Goal: Information Seeking & Learning: Find specific fact

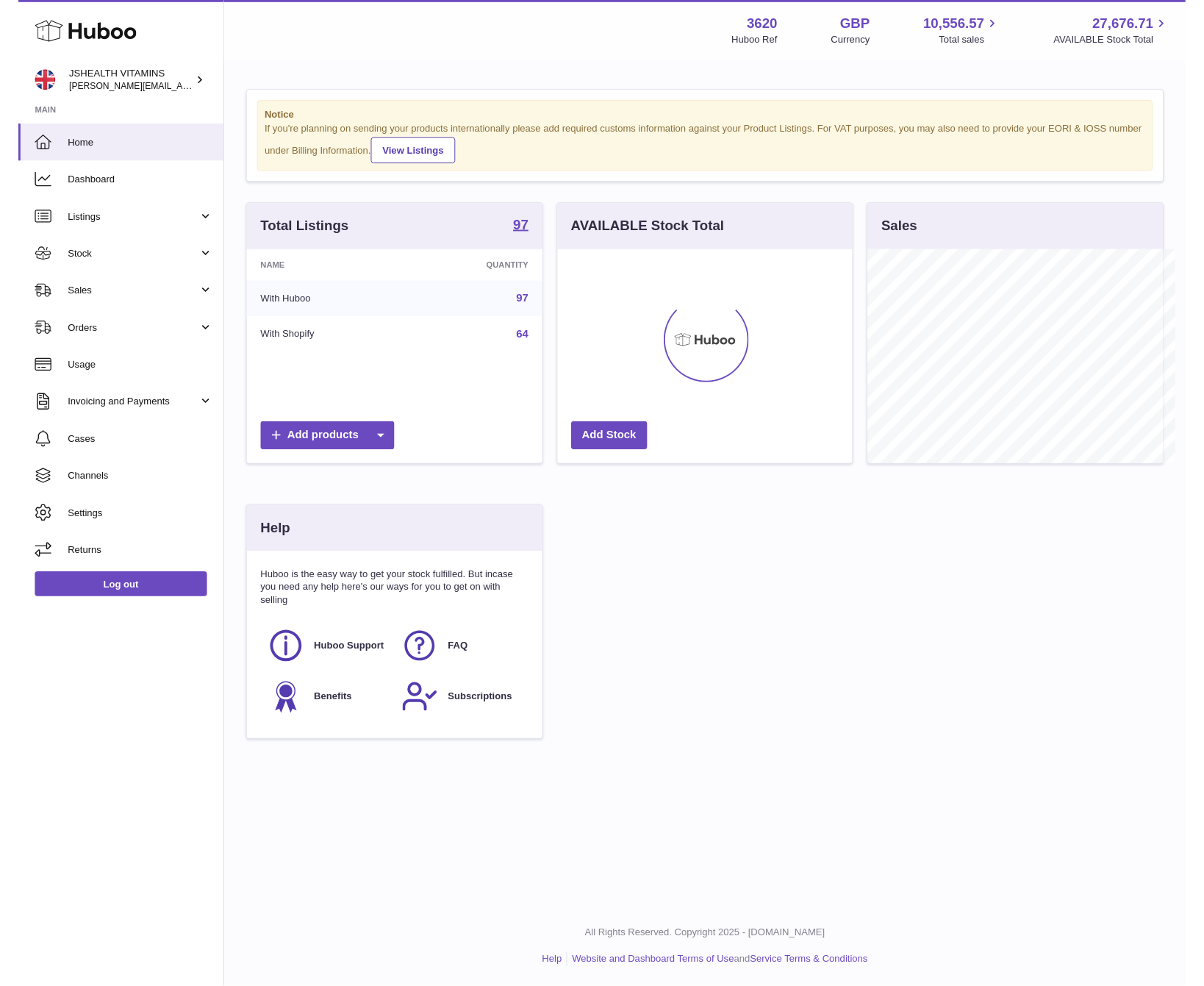
scroll to position [734878, 734564]
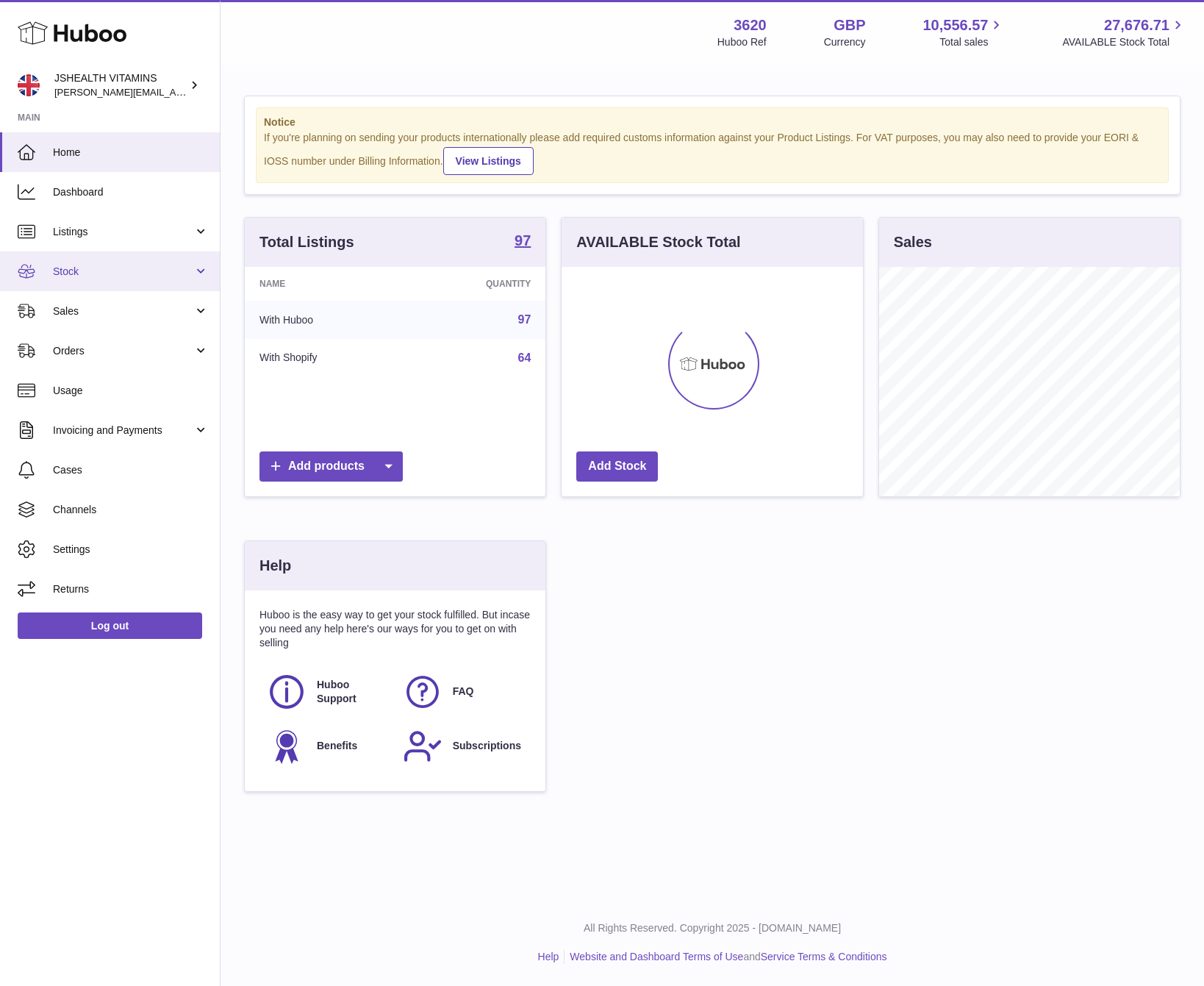
click at [65, 267] on span "Stock" at bounding box center [123, 271] width 140 height 14
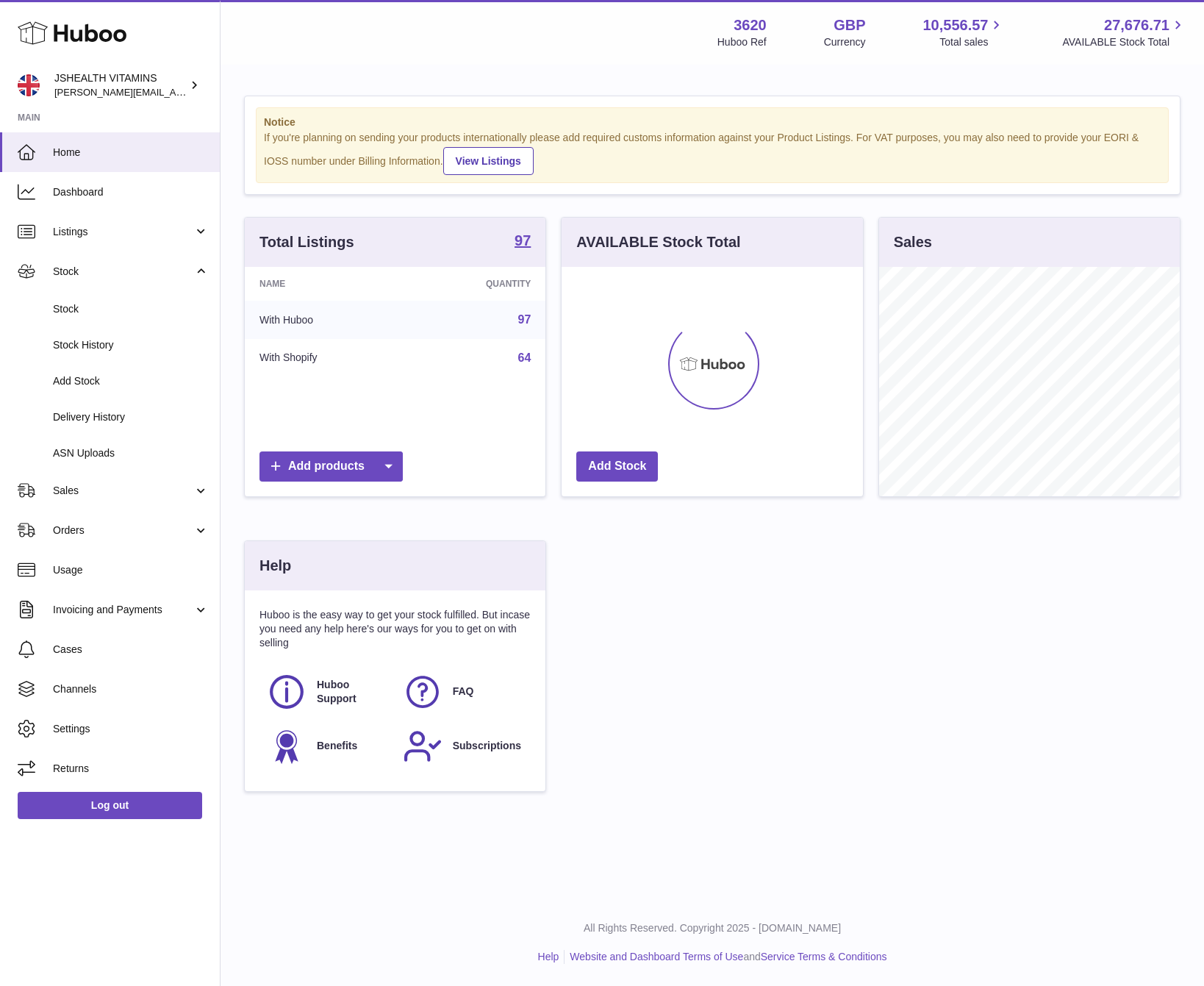
drag, startPoint x: 76, startPoint y: 302, endPoint x: 254, endPoint y: 238, distance: 189.2
click at [76, 302] on span "Stock" at bounding box center [131, 308] width 156 height 14
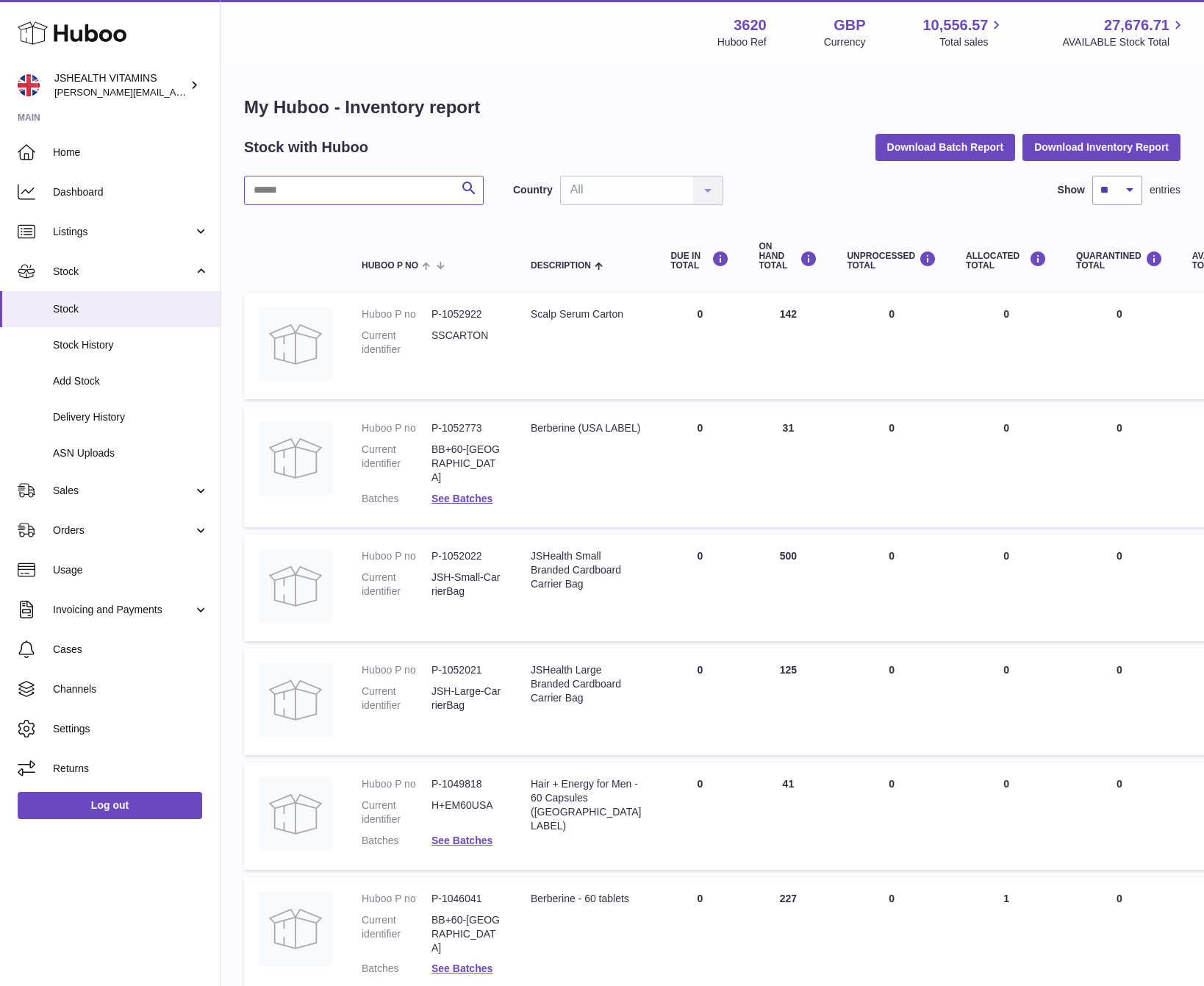
click at [382, 194] on input "text" at bounding box center [364, 190] width 239 height 30
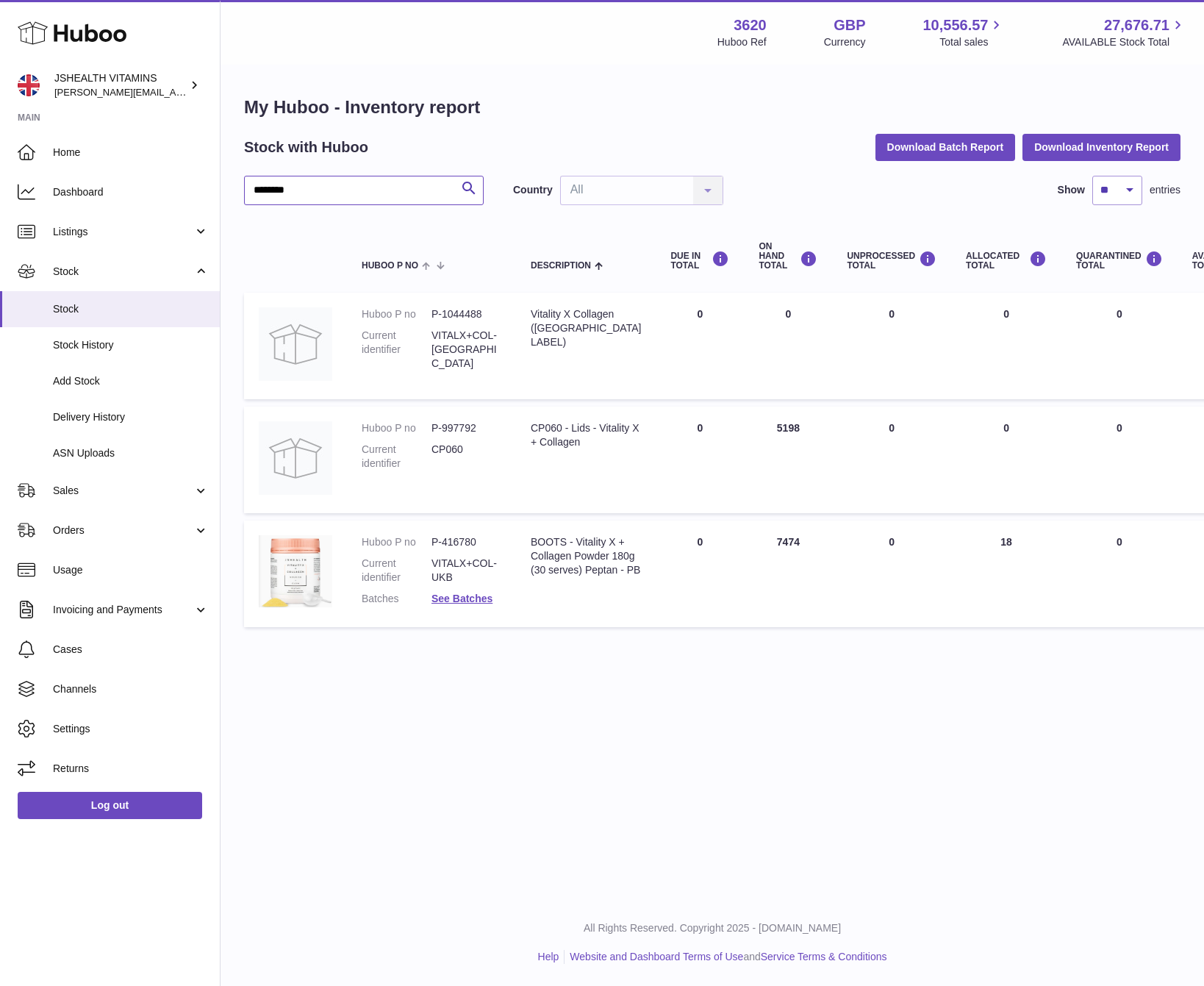
click at [539, 574] on div "BOOTS - Vitality X + Collagen Powder 180g (30 serves) Peptan - PB" at bounding box center [585, 556] width 110 height 42
click at [436, 527] on td "Huboo P no P-416780 Current identifier VITALX+COL-UKB Batches See Batches" at bounding box center [431, 574] width 169 height 108
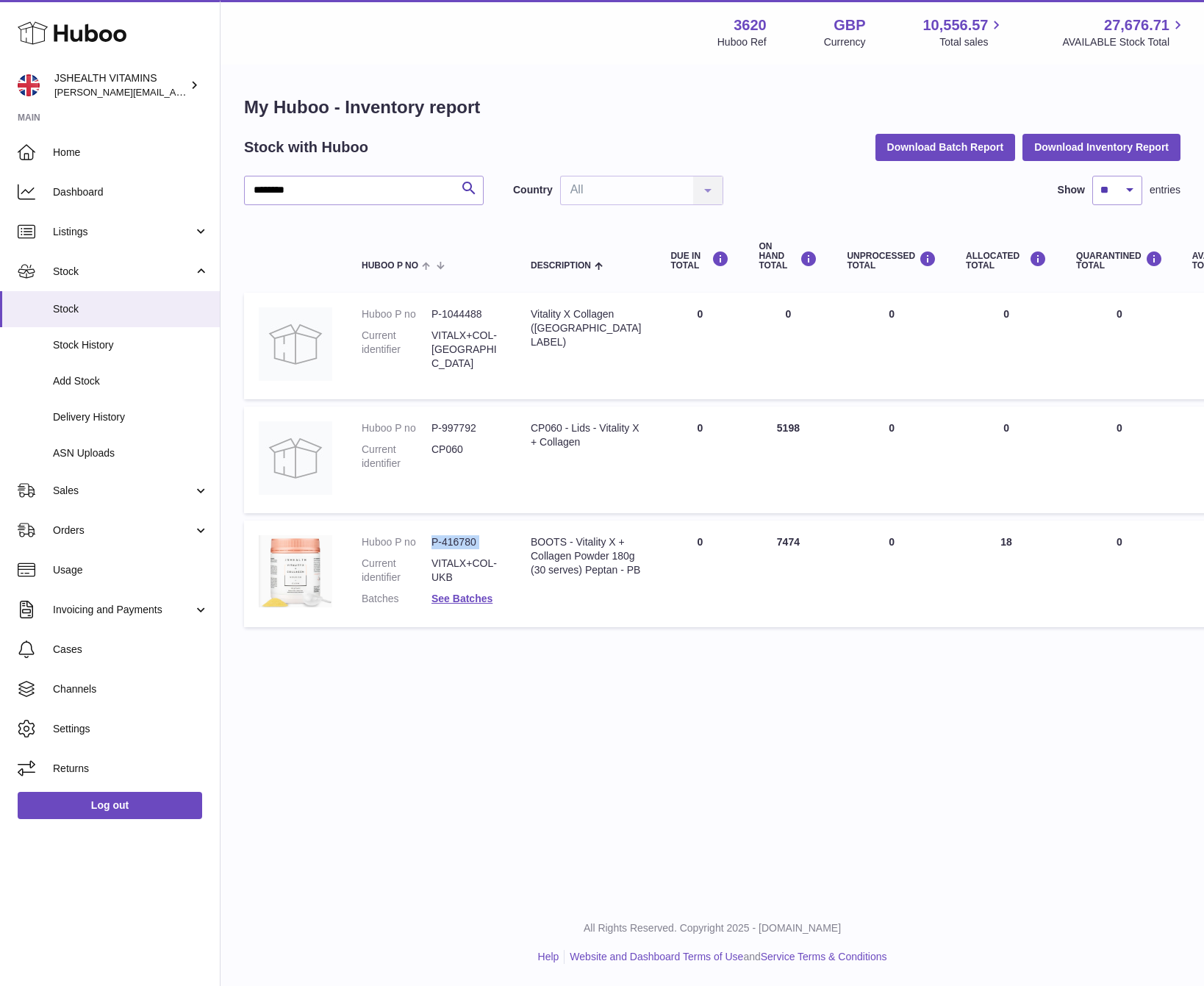
click at [436, 527] on td "Huboo P no P-416780 Current identifier VITALX+COL-UKB Batches See Batches" at bounding box center [431, 574] width 169 height 108
copy dl "P-416780"
click at [301, 190] on input "********" at bounding box center [364, 190] width 239 height 30
type input "********"
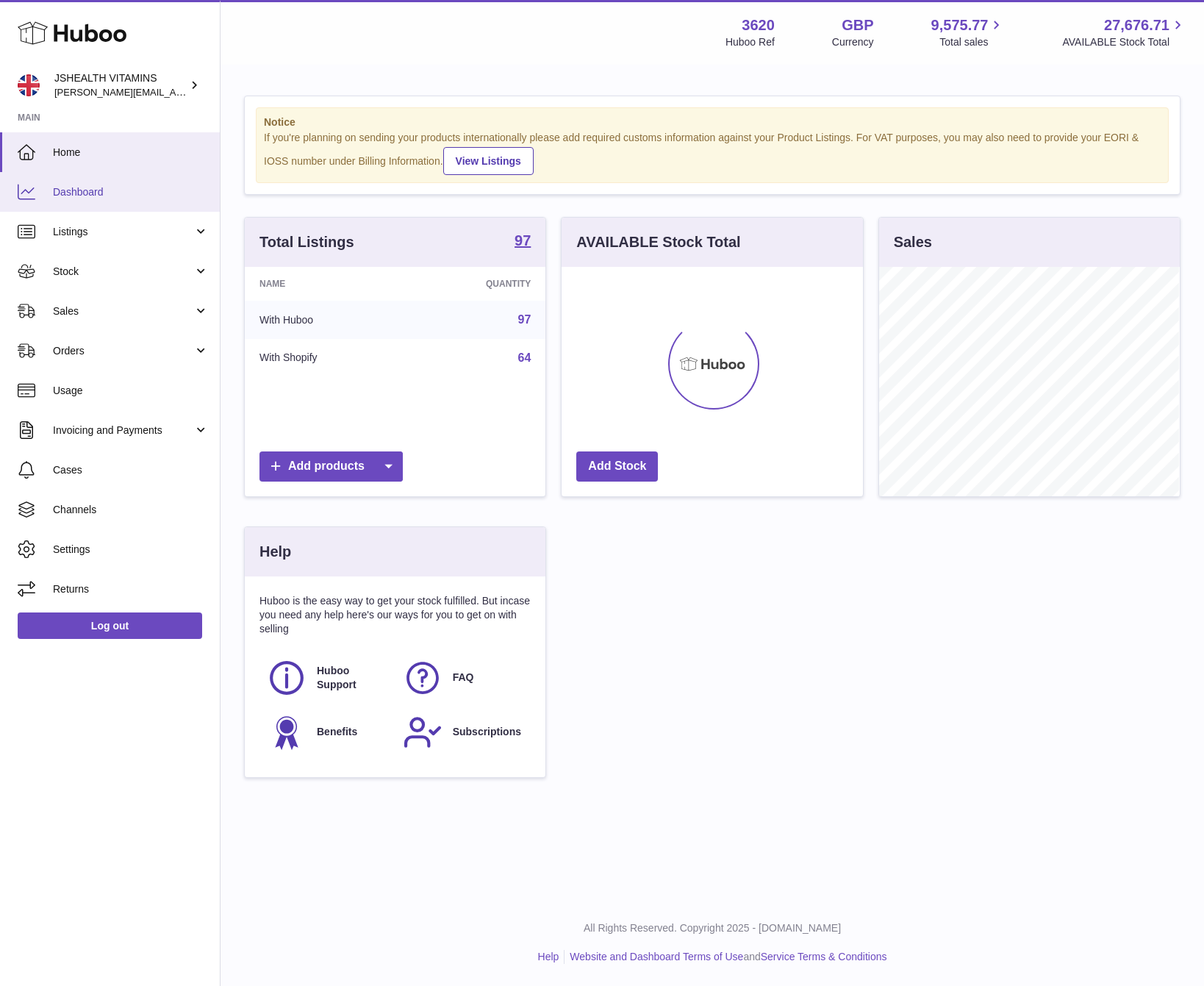
scroll to position [230, 300]
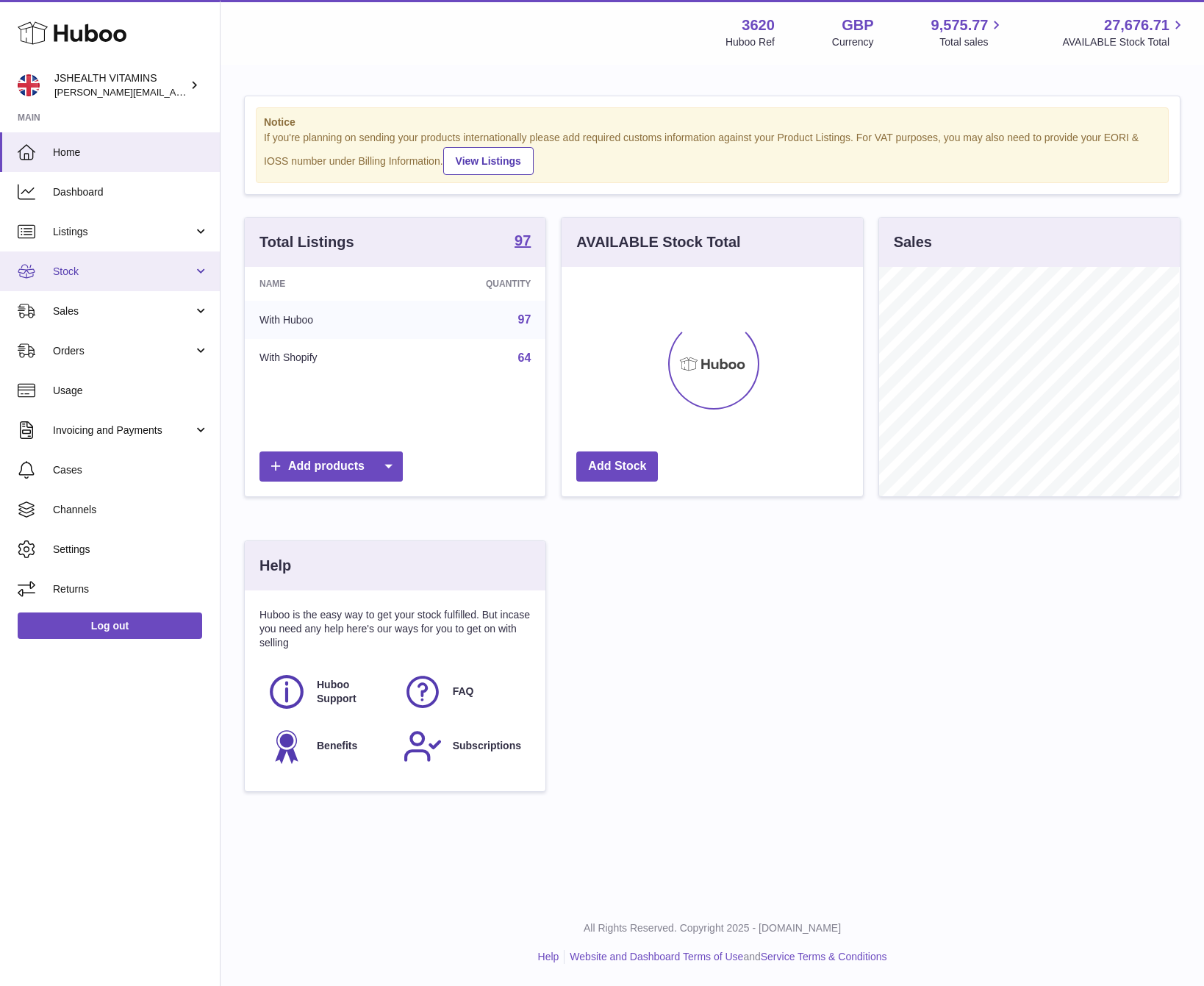
click at [126, 251] on link "Stock" at bounding box center [110, 271] width 220 height 39
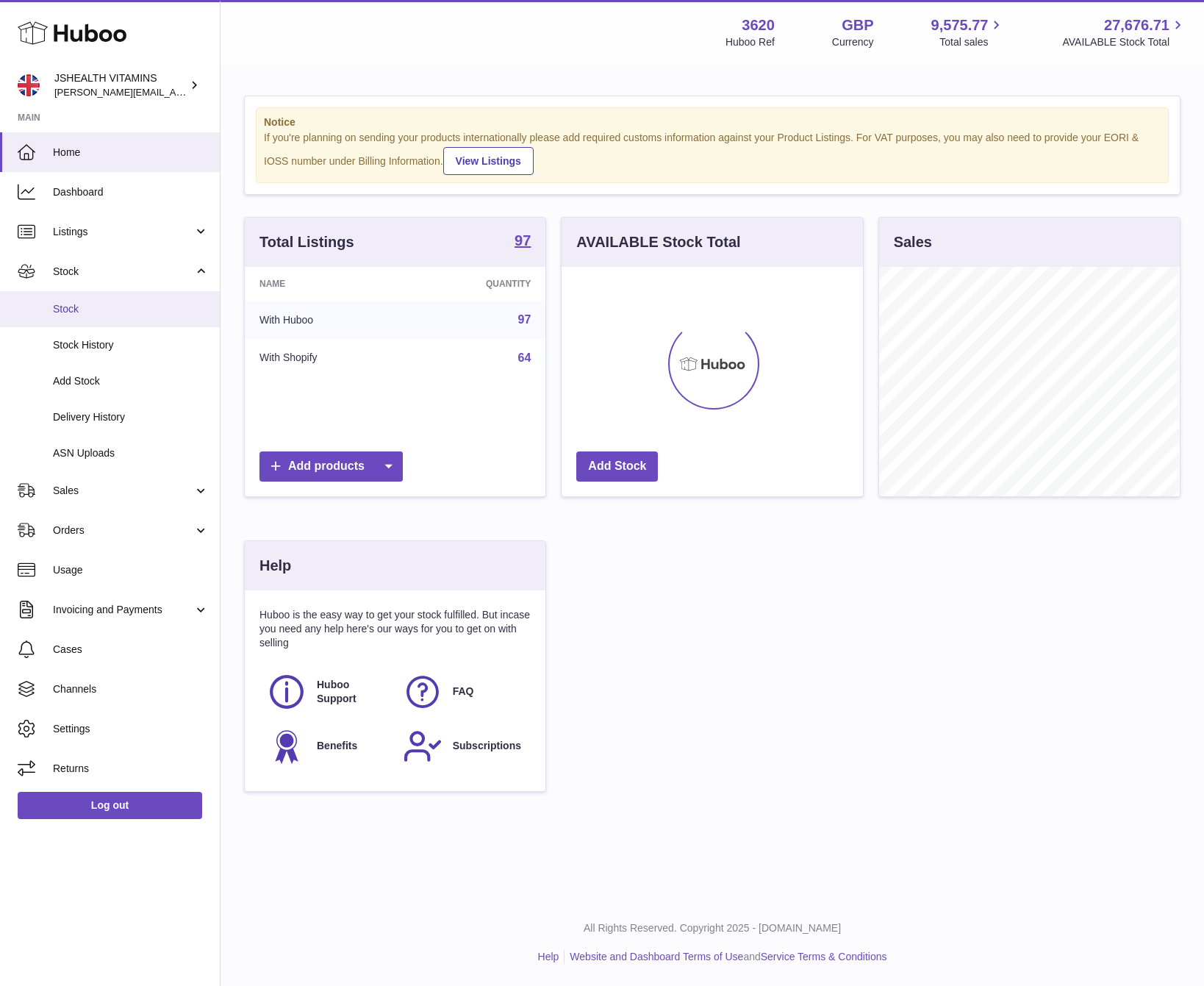
click at [113, 308] on span "Stock" at bounding box center [131, 308] width 156 height 14
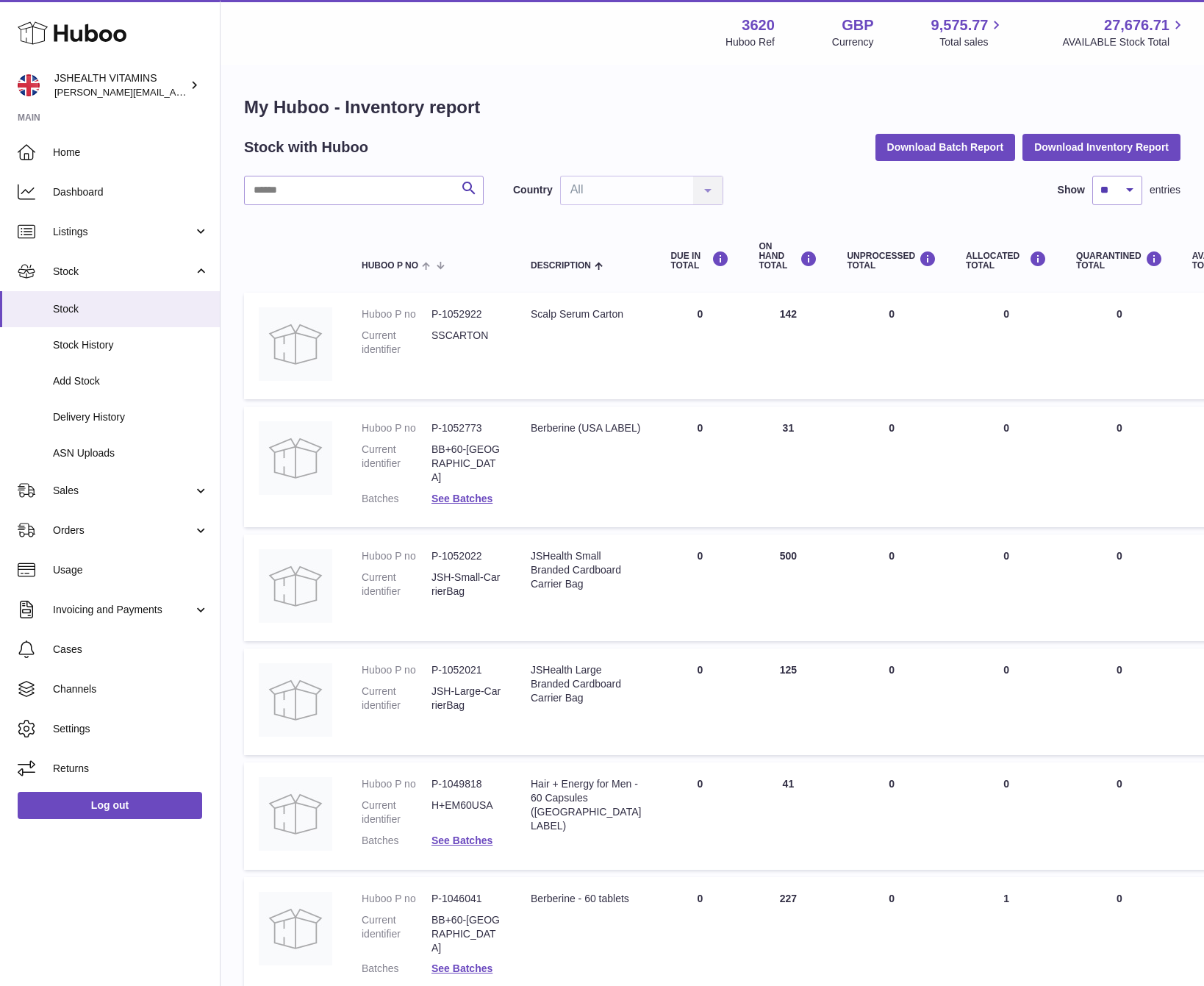
click at [314, 167] on div "My Huboo - Inventory report Stock with Huboo Download Batch Report Download Inv…" at bounding box center [712, 805] width 936 height 1420
click at [309, 194] on input "text" at bounding box center [364, 190] width 239 height 30
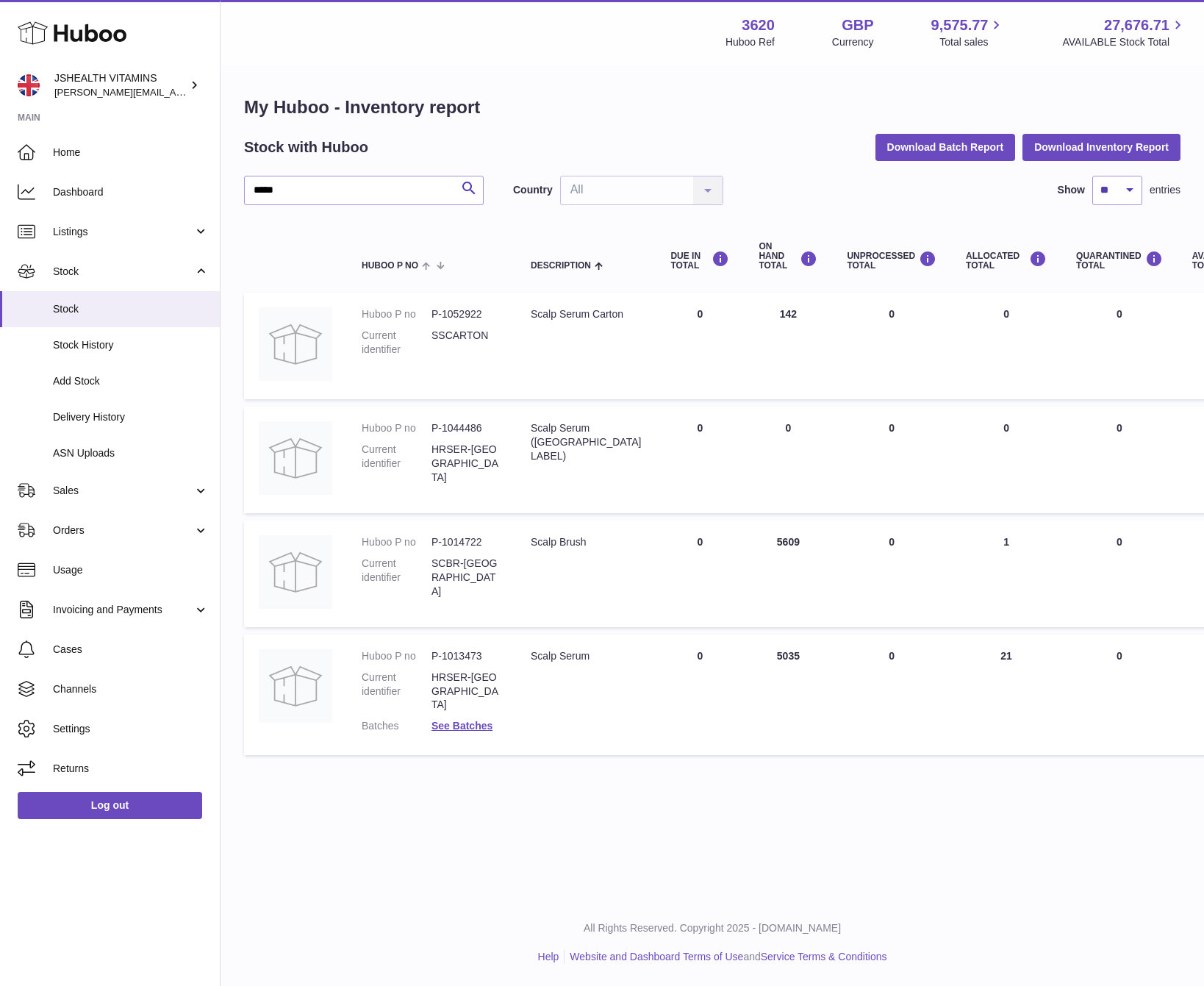
click at [576, 650] on div "Scalp Serum" at bounding box center [585, 655] width 110 height 14
drag, startPoint x: 576, startPoint y: 650, endPoint x: 616, endPoint y: 626, distance: 46.6
click at [576, 650] on div "Scalp Serum" at bounding box center [585, 655] width 110 height 14
copy tr "Scalp Serum"
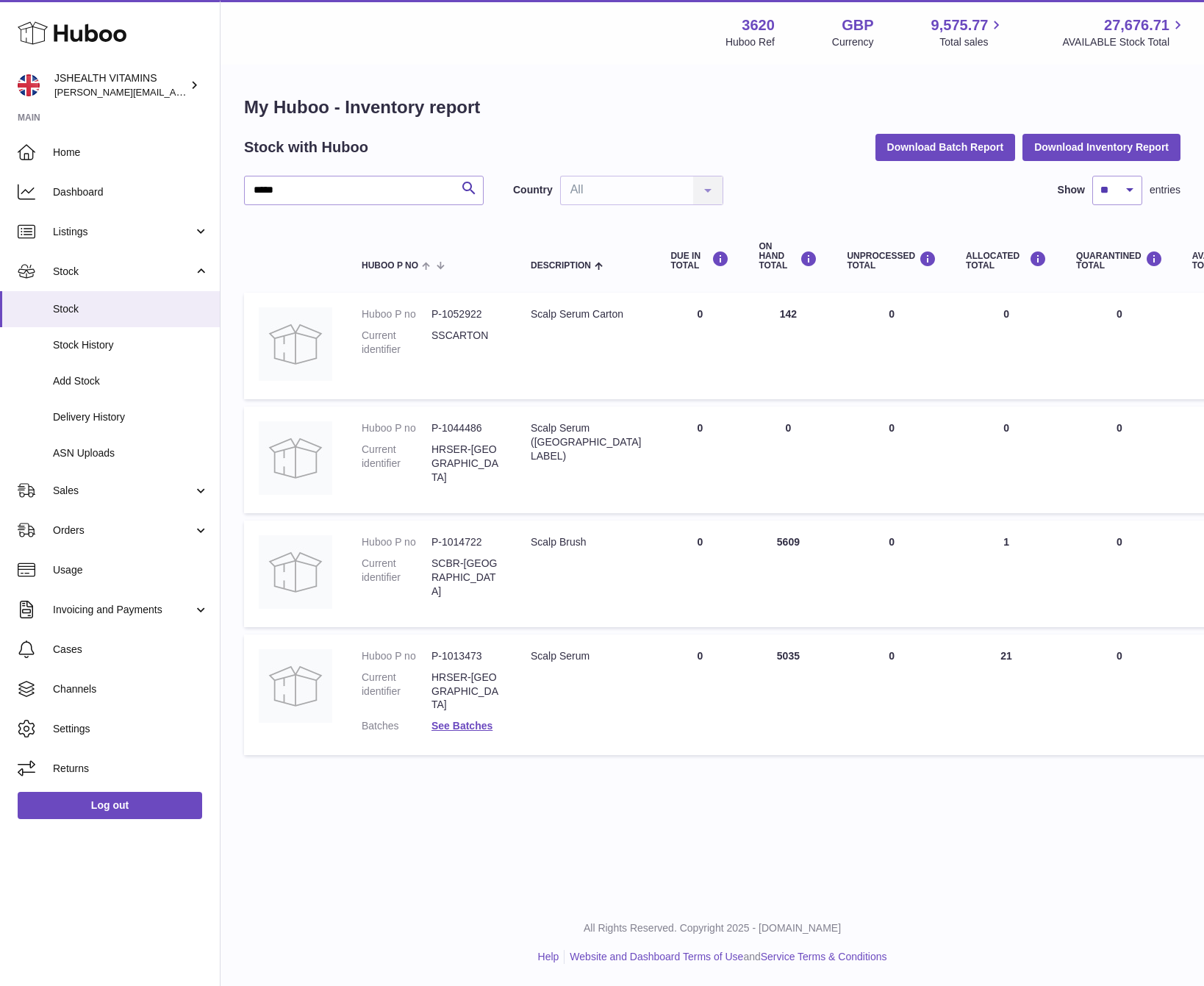
click at [467, 650] on dd "P-1013473" at bounding box center [466, 655] width 70 height 14
click at [467, 650] on dd "P-1013473" at bounding box center [466, 655] width 70 height 14
copy dl "P-1013473"
click at [297, 176] on input "*****" at bounding box center [364, 190] width 239 height 30
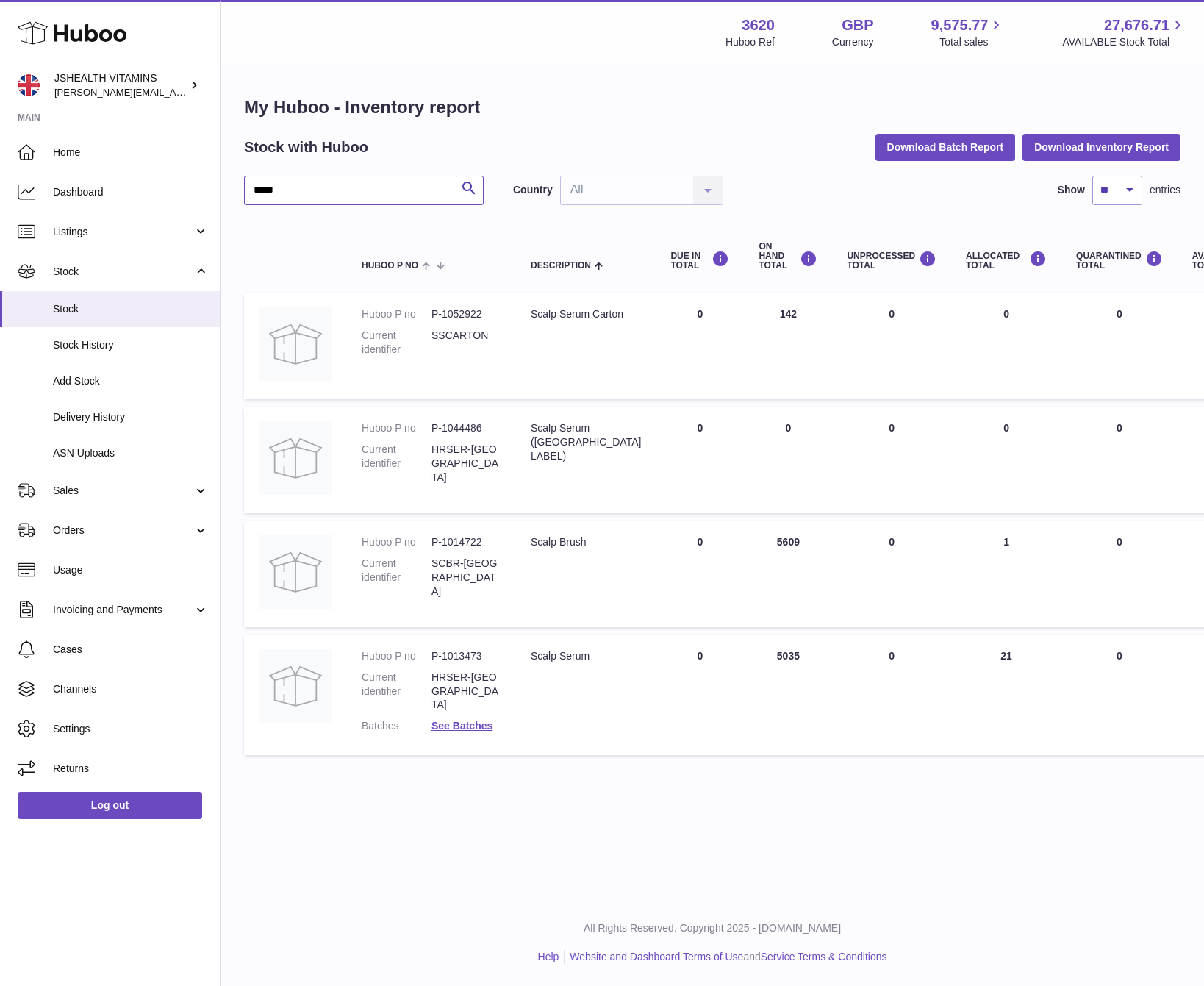
click at [297, 176] on input "*****" at bounding box center [364, 190] width 239 height 30
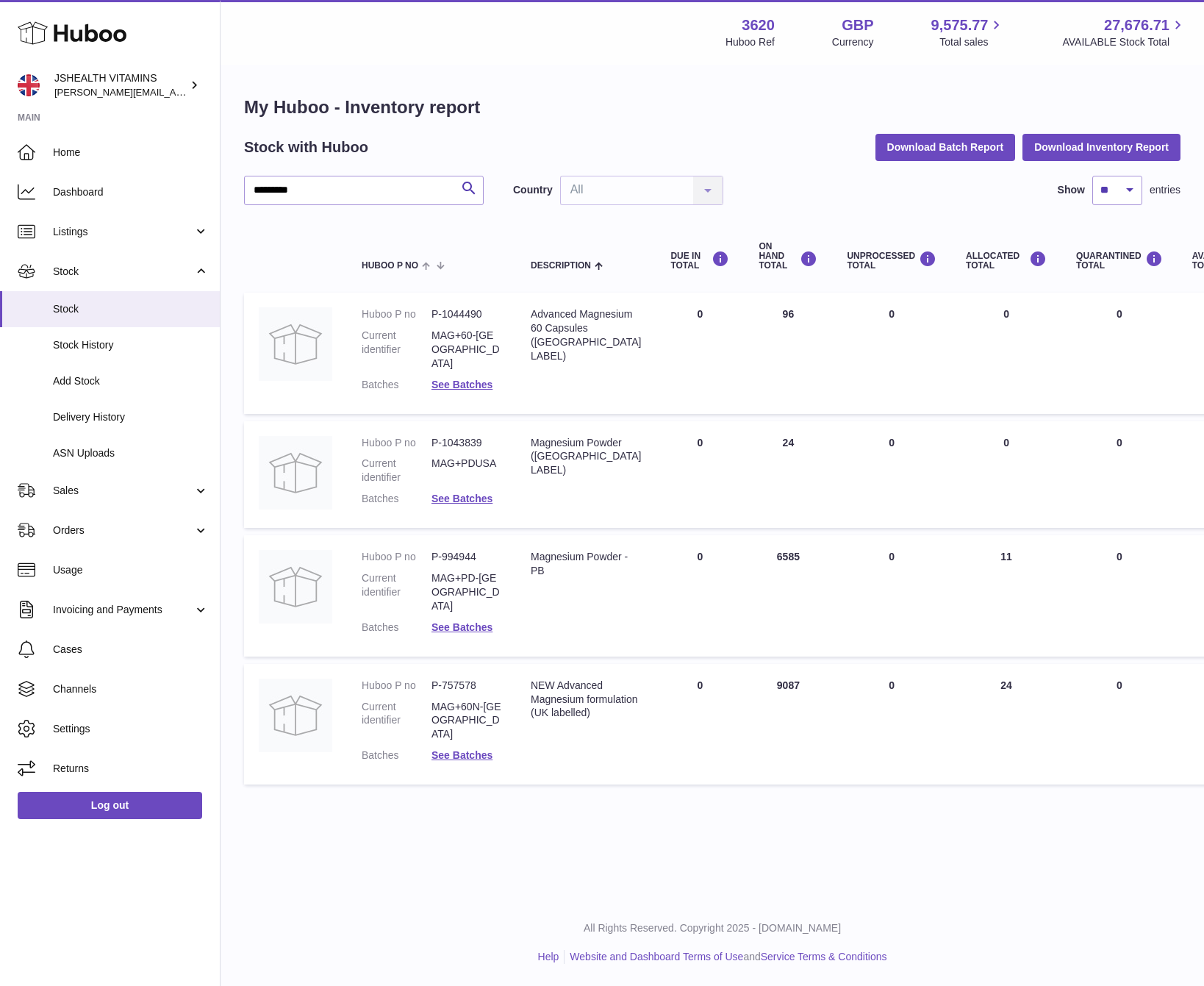
click at [588, 692] on div "NEW Advanced Magnesium formulation (UK labelled)" at bounding box center [585, 699] width 110 height 42
click at [570, 678] on div "NEW Advanced Magnesium formulation (UK labelled)" at bounding box center [585, 699] width 110 height 42
copy tr "NEW Advanced Magnesium formulation (UK labelled)"
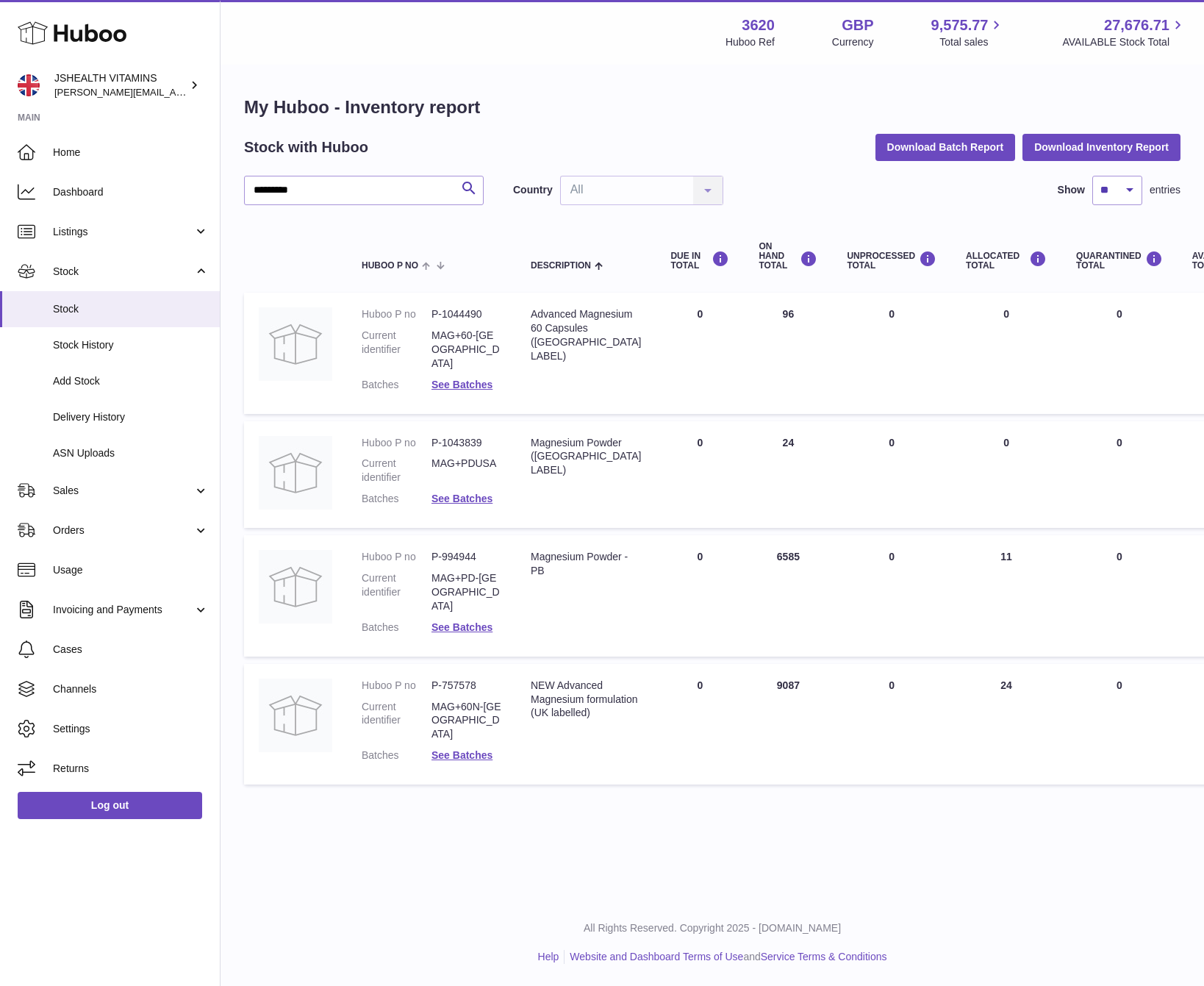
click at [451, 678] on dd "P-757578" at bounding box center [466, 685] width 70 height 14
copy dl "P-757578"
click at [554, 550] on div "Magnesium Powder - PB" at bounding box center [585, 564] width 110 height 28
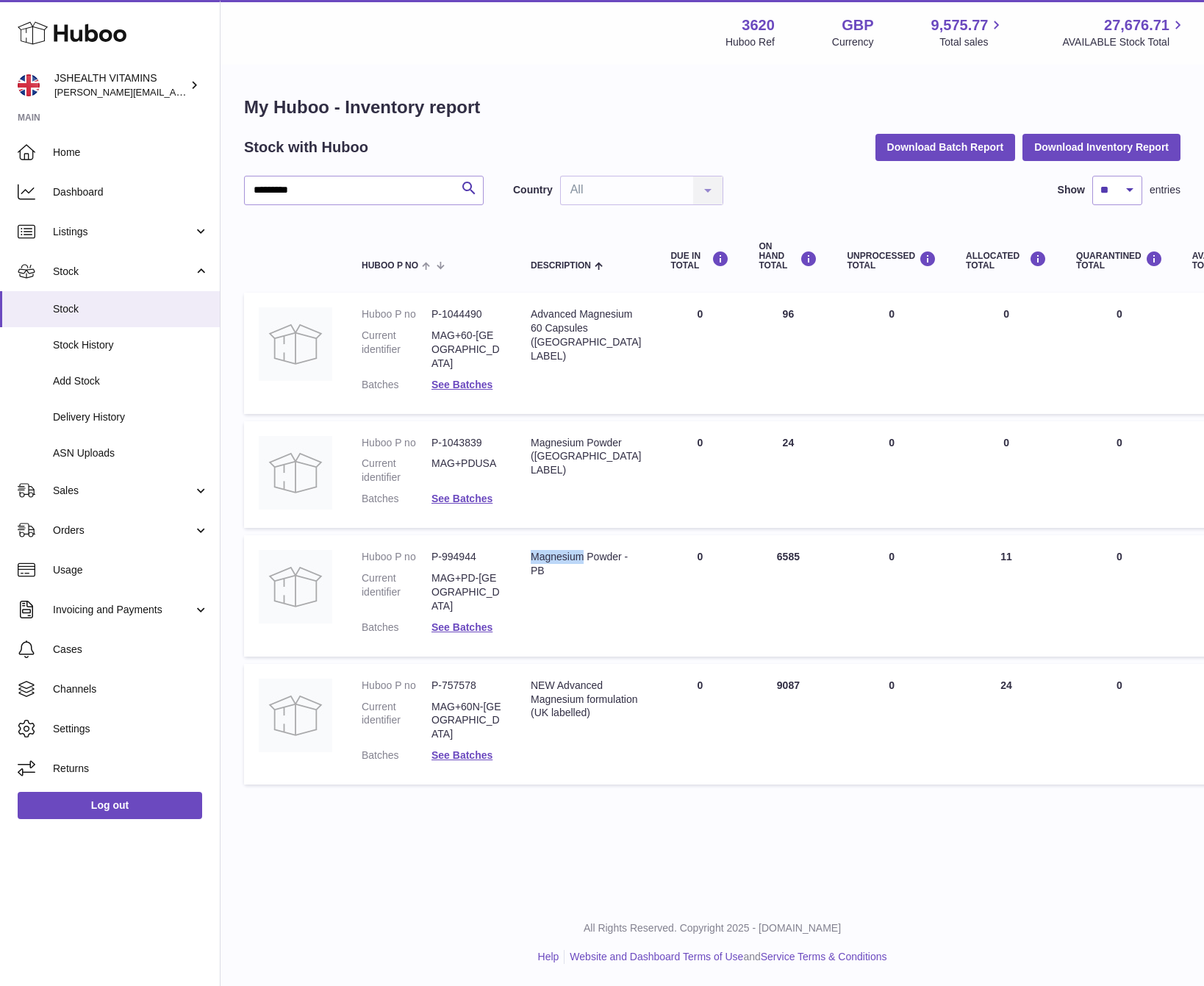
click at [554, 550] on div "Magnesium Powder - PB" at bounding box center [585, 564] width 110 height 28
click at [555, 550] on div "Magnesium Powder - PB" at bounding box center [585, 564] width 110 height 28
copy tr "Magnesium Powder - PB"
click at [462, 550] on dd "P-994944" at bounding box center [466, 556] width 70 height 14
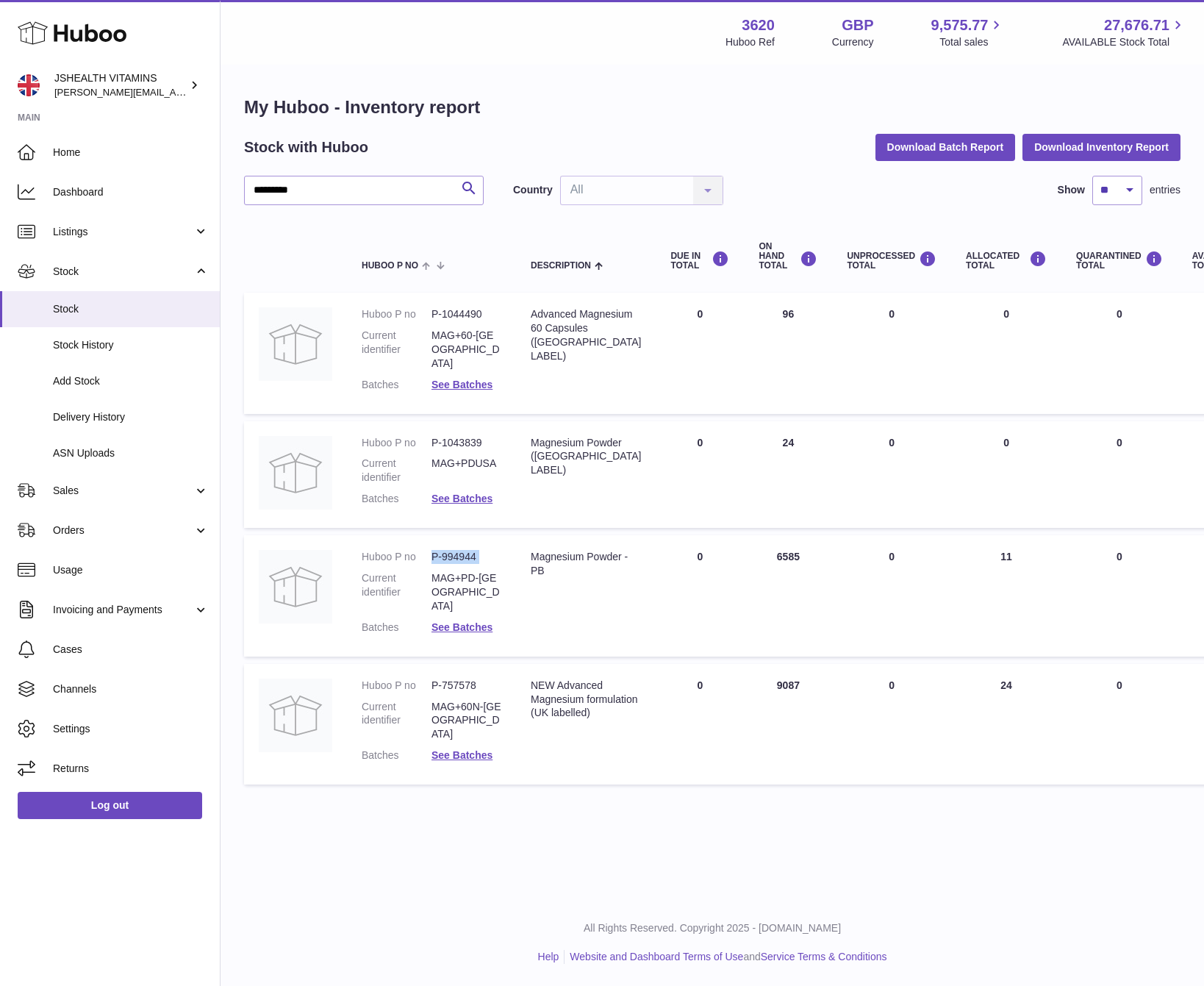
drag, startPoint x: 462, startPoint y: 541, endPoint x: 584, endPoint y: 535, distance: 122.1
click at [462, 550] on dd "P-994944" at bounding box center [466, 556] width 70 height 14
copy dl "P-994944"
click at [347, 167] on div "My Huboo - Inventory report Stock with Huboo Download Batch Report Download Inv…" at bounding box center [712, 443] width 936 height 696
click at [345, 188] on input "*********" at bounding box center [364, 190] width 239 height 30
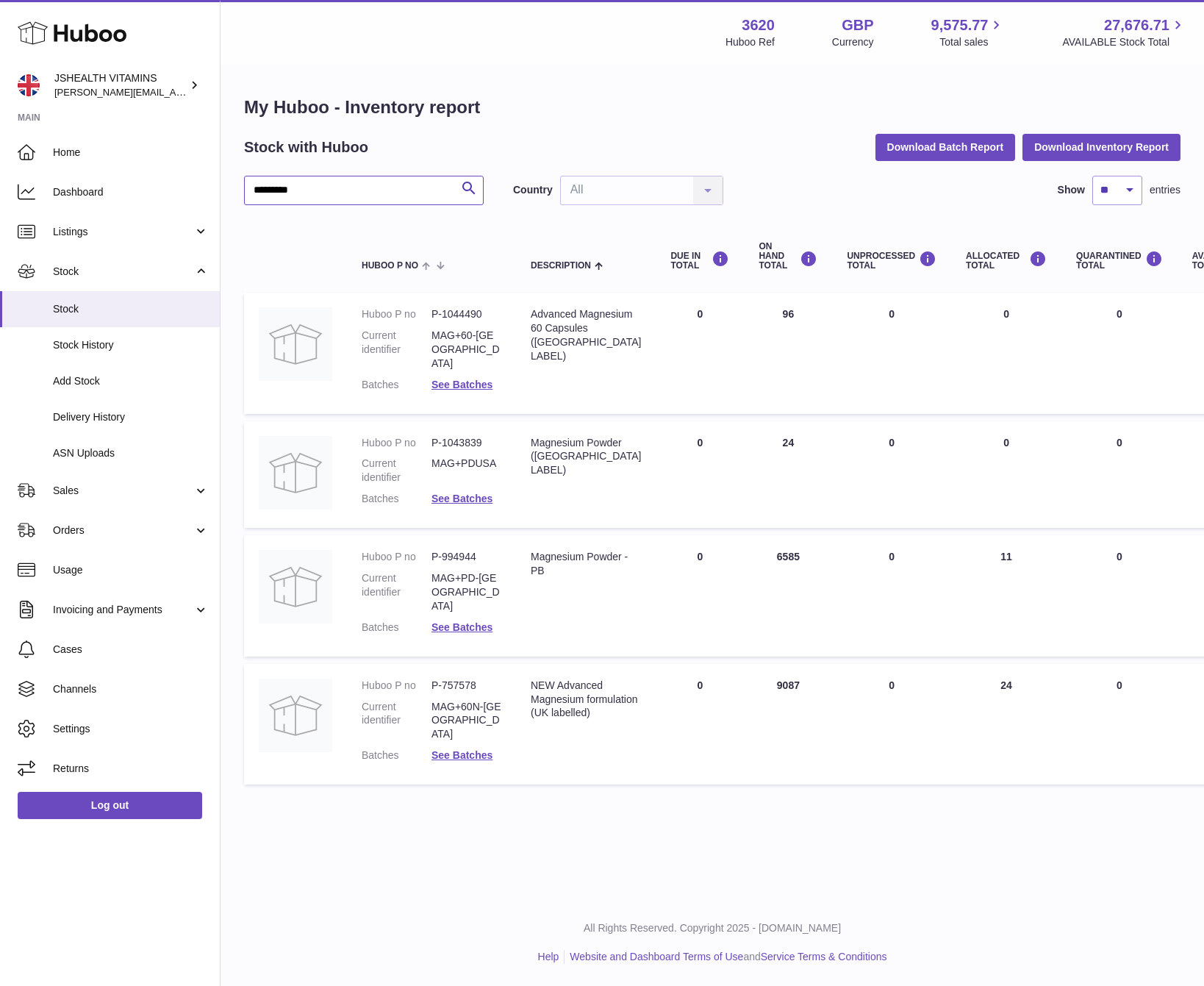
click at [345, 188] on input "*********" at bounding box center [364, 190] width 239 height 30
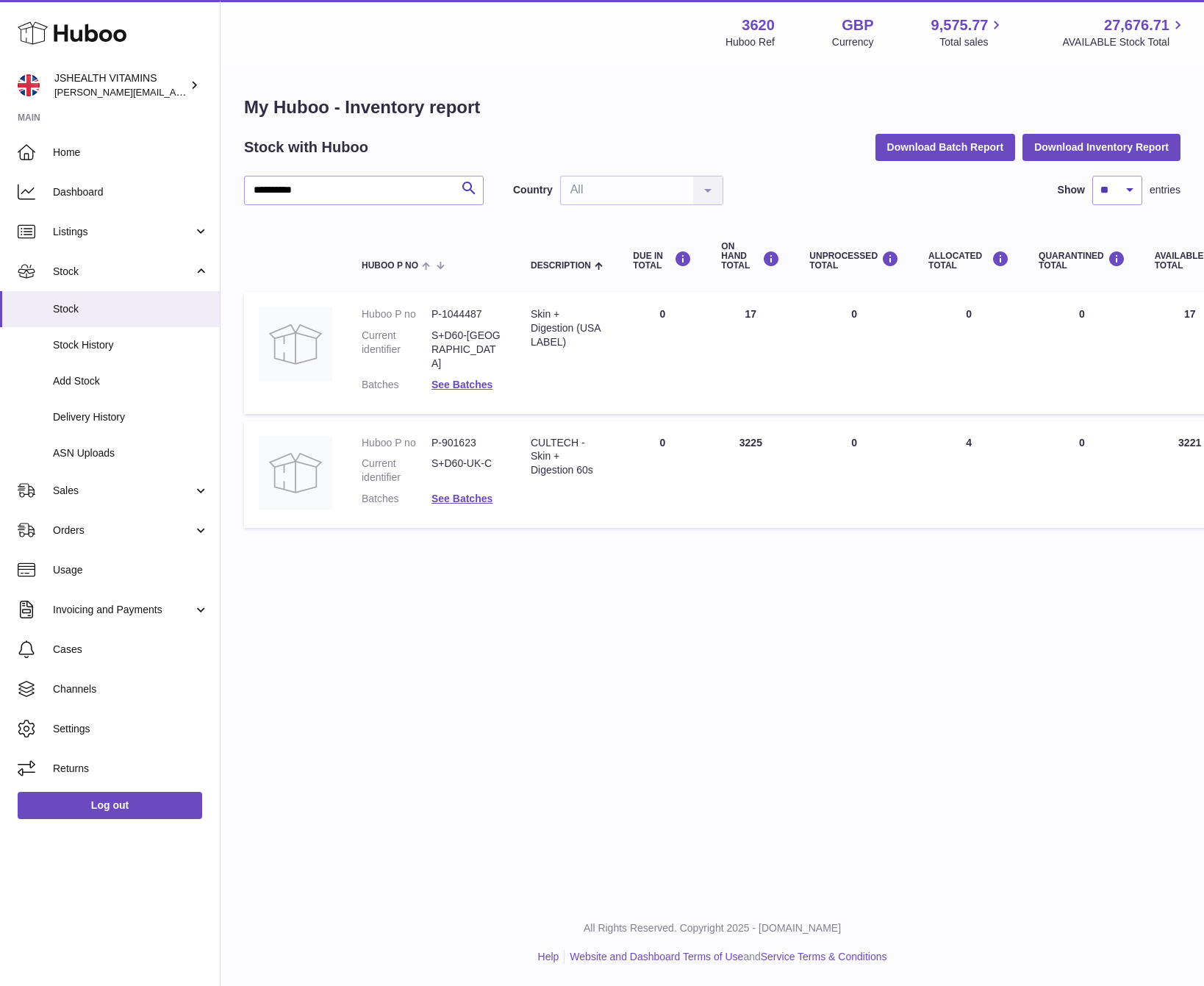
click at [540, 444] on div "CULTECH - Skin + Digestion 60s" at bounding box center [567, 457] width 73 height 42
copy tr "CULTECH - Skin + Digestion 60s"
click at [459, 436] on dd "P-901623" at bounding box center [466, 442] width 70 height 14
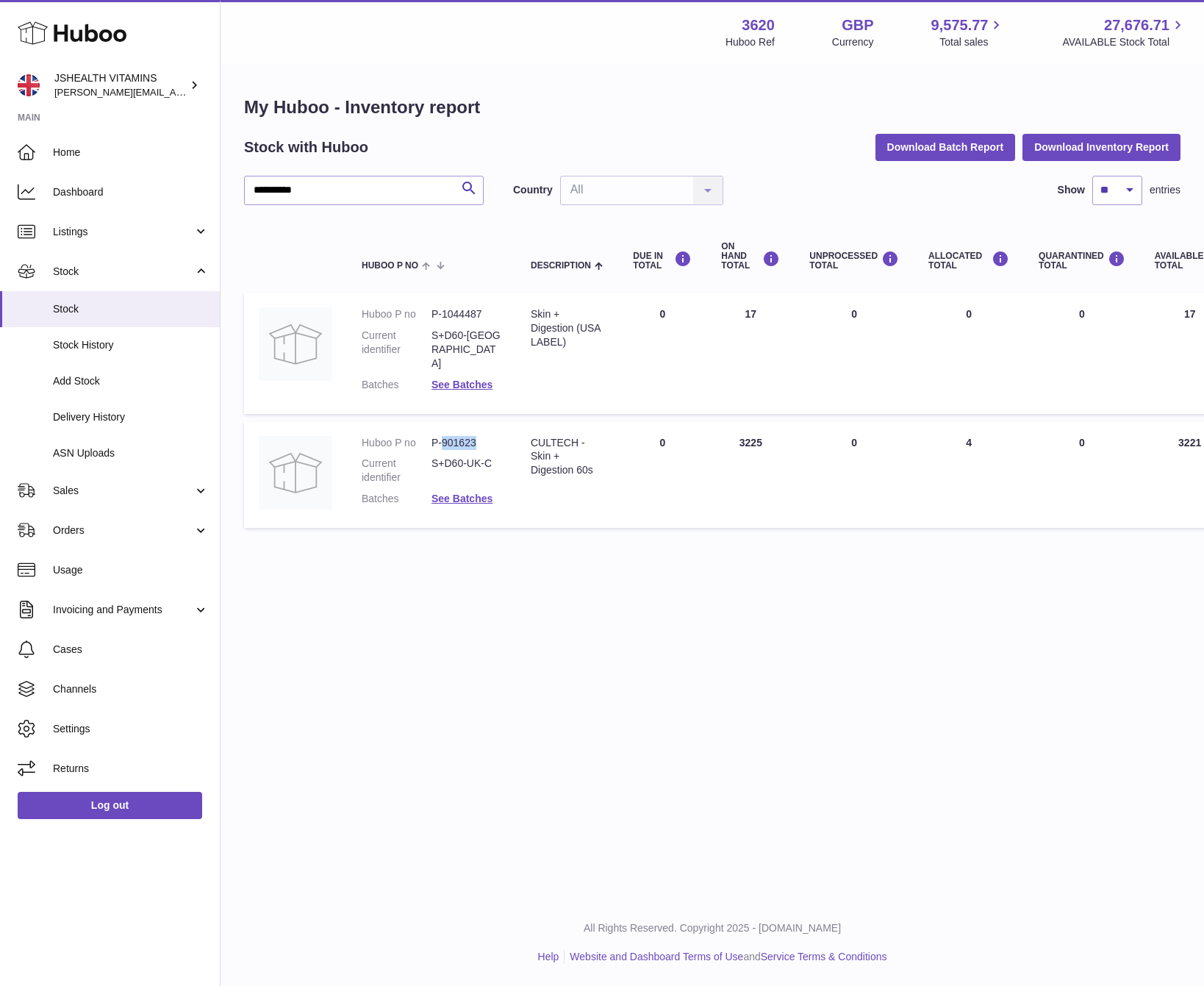
click at [459, 436] on dd "P-901623" at bounding box center [466, 442] width 70 height 14
copy dl "P-901623"
click at [352, 196] on input "**********" at bounding box center [364, 190] width 239 height 30
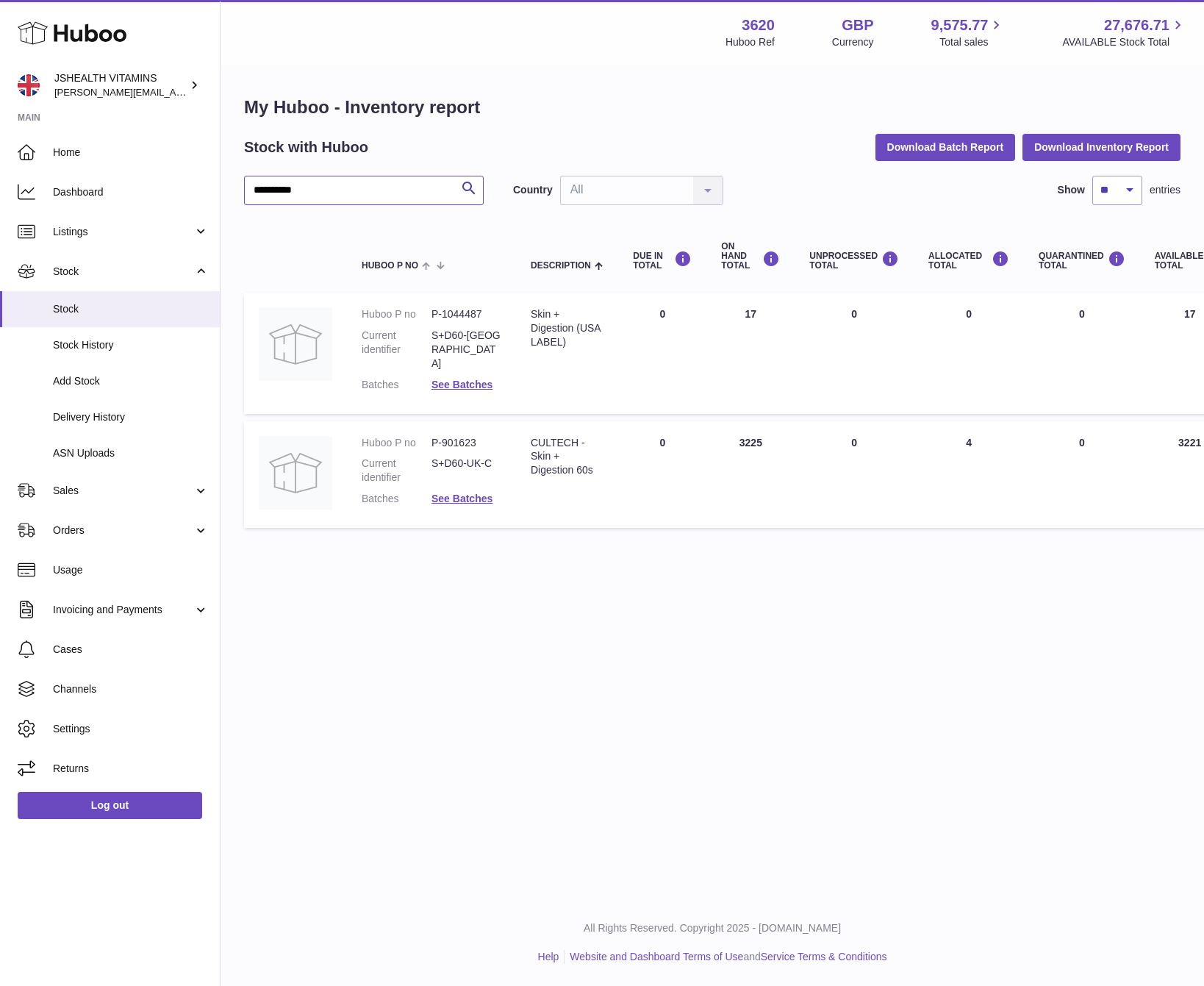
click at [352, 196] on input "**********" at bounding box center [364, 190] width 239 height 30
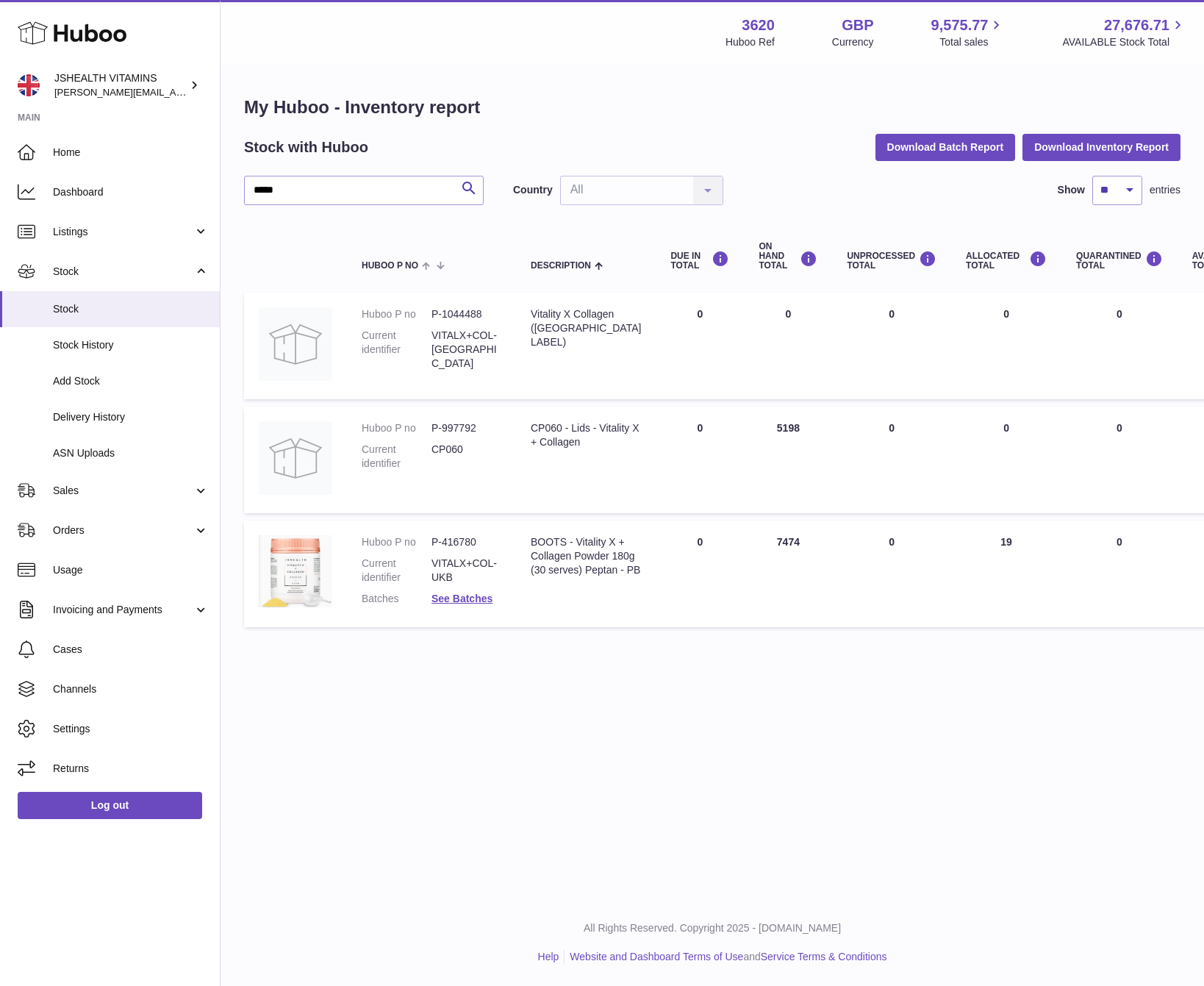
click at [554, 577] on div "BOOTS - Vitality X + Collagen Powder 180g (30 serves) Peptan - PB" at bounding box center [585, 556] width 110 height 42
drag, startPoint x: 554, startPoint y: 604, endPoint x: 562, endPoint y: 605, distance: 8.1
click at [555, 577] on div "BOOTS - Vitality X + Collagen Powder 180g (30 serves) Peptan - PB" at bounding box center [585, 556] width 110 height 42
copy tr "BOOTS - Vitality X + Collagen Powder 180g (30 serves) Peptan - PB"
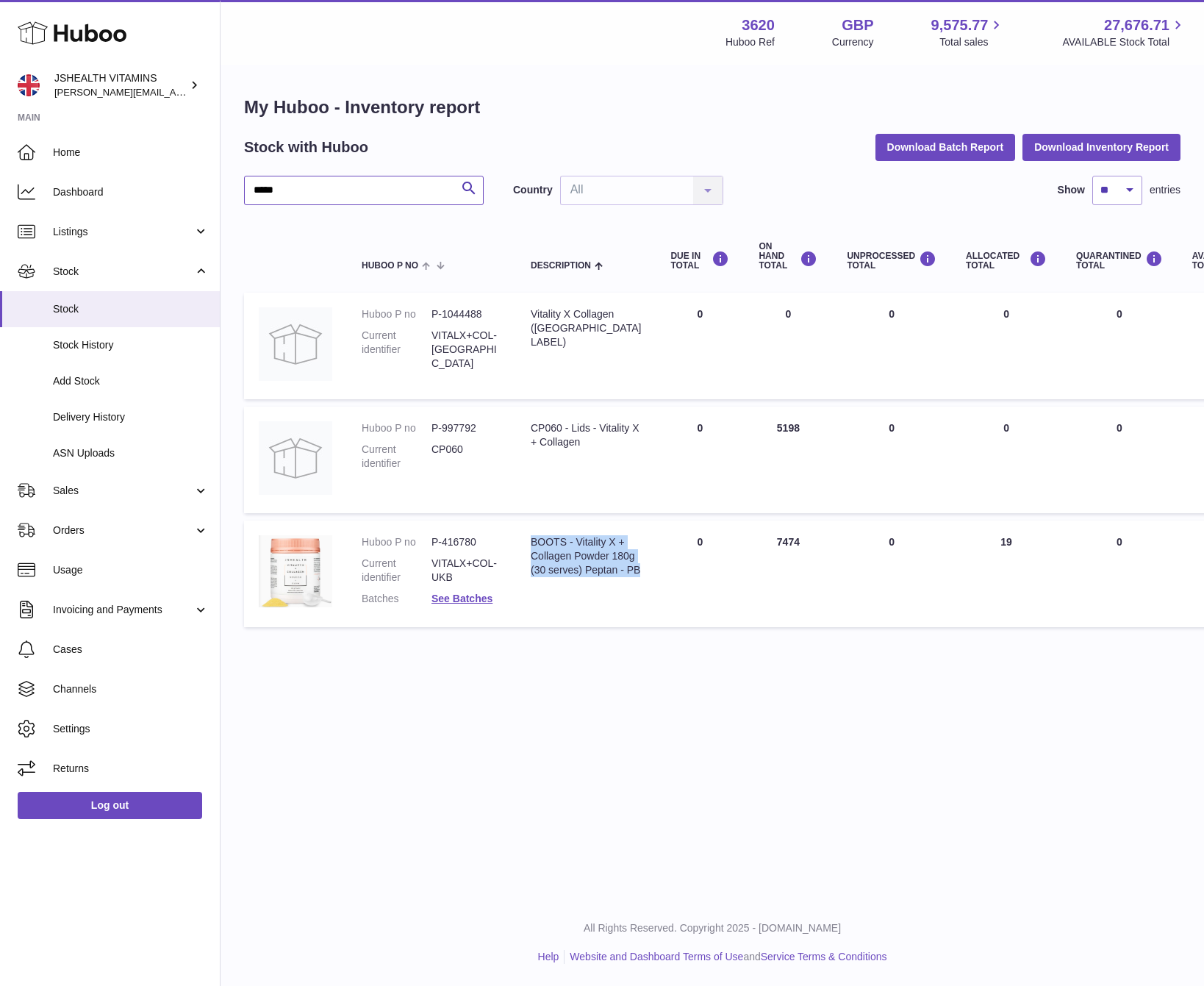
click at [438, 176] on input "*****" at bounding box center [364, 190] width 239 height 30
click at [437, 176] on input "*****" at bounding box center [364, 190] width 239 height 30
type input "*********"
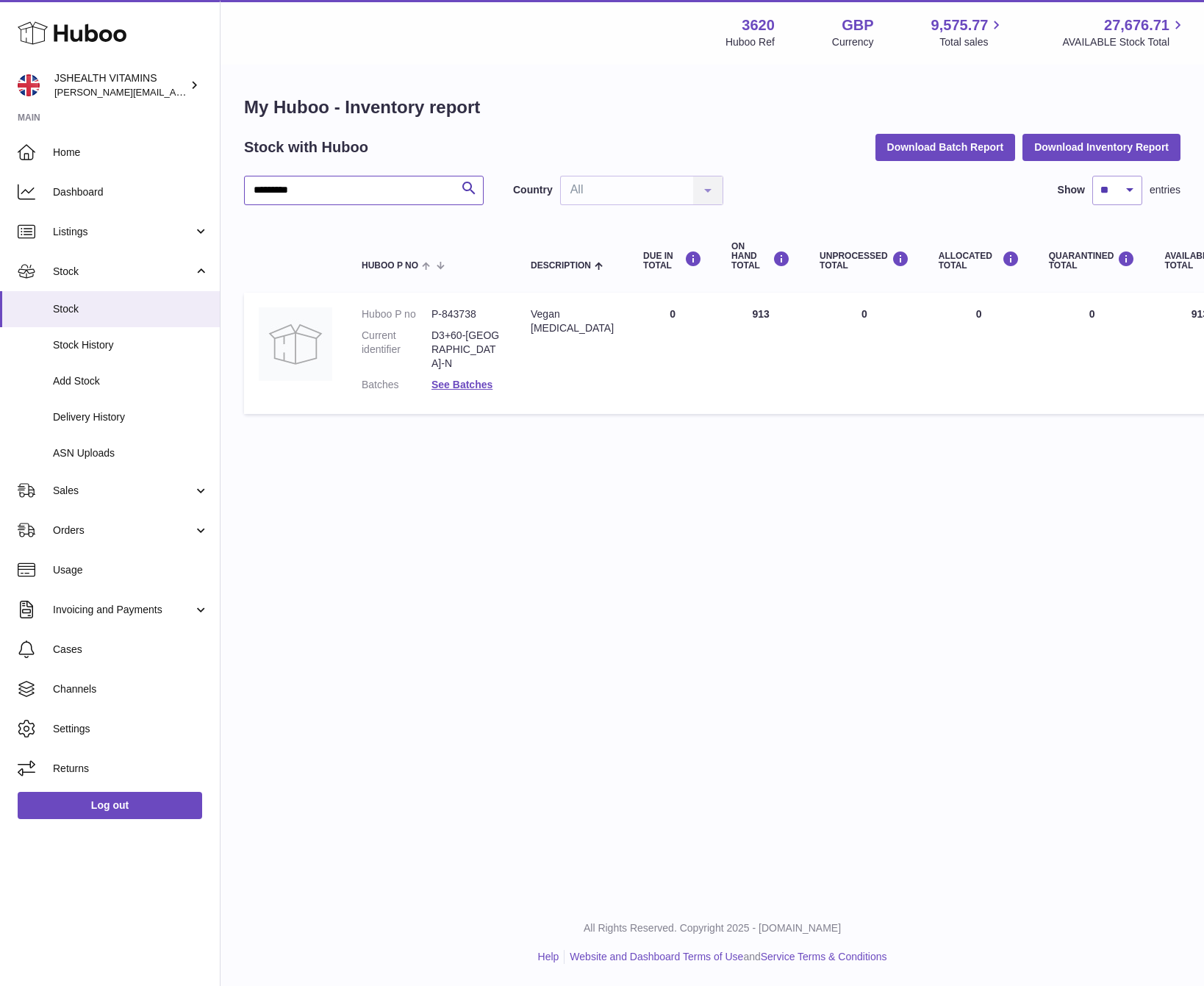
scroll to position [0, 4]
click at [567, 320] on div "Vegan Vitamin D" at bounding box center [567, 321] width 83 height 28
copy tr "Vegan Vitamin D"
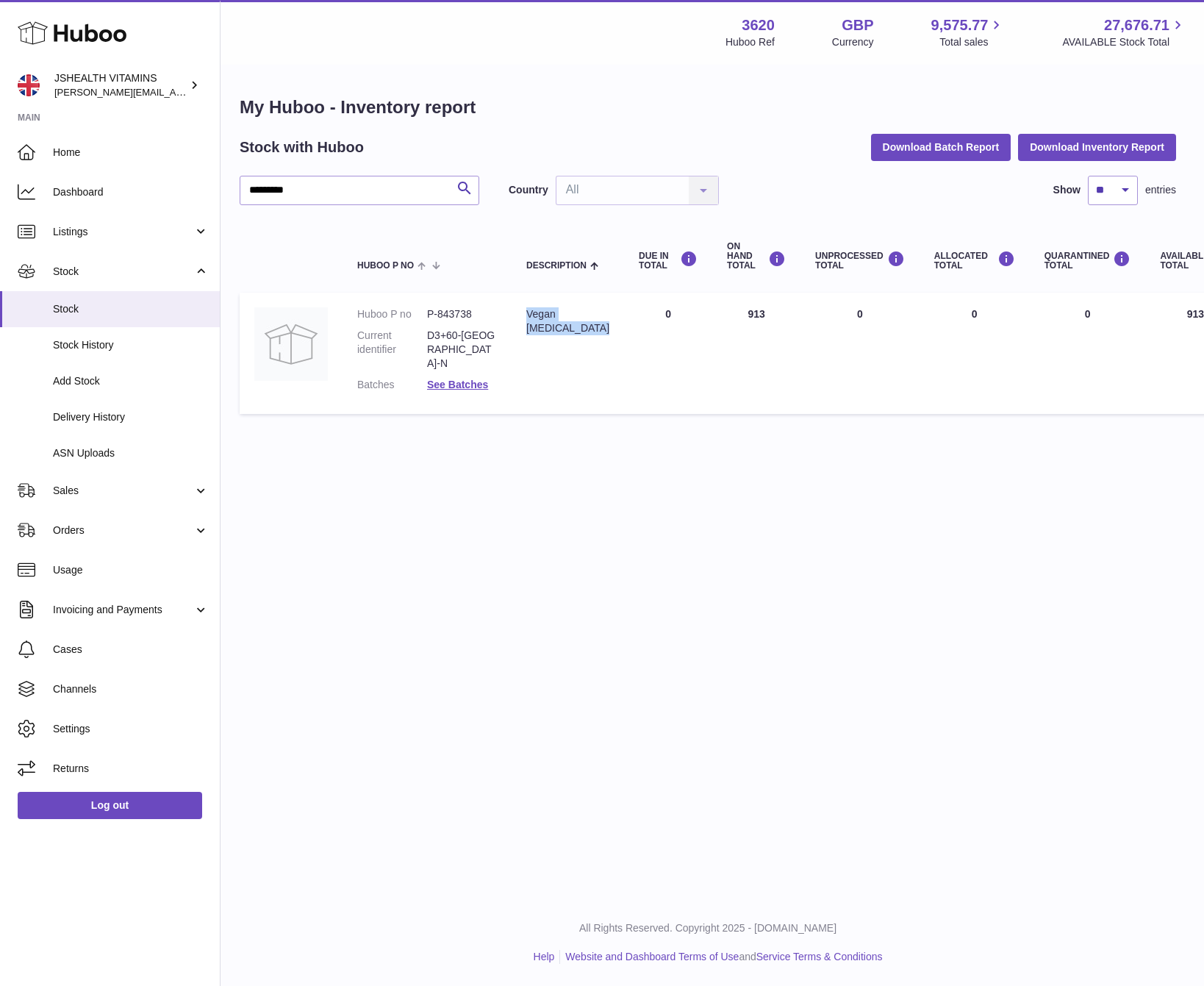
click at [455, 309] on dd "P-843738" at bounding box center [462, 314] width 70 height 14
drag, startPoint x: 455, startPoint y: 309, endPoint x: 533, endPoint y: 309, distance: 78.0
click at [455, 309] on dd "P-843738" at bounding box center [462, 314] width 70 height 14
